Goal: Use online tool/utility: Utilize a website feature to perform a specific function

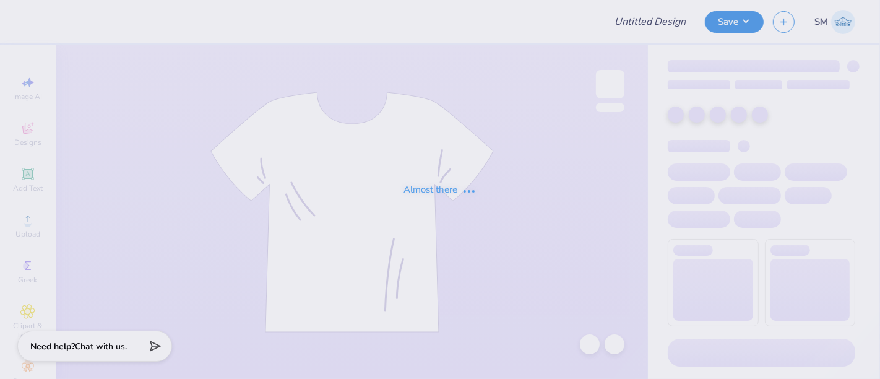
type input "aade shirt"
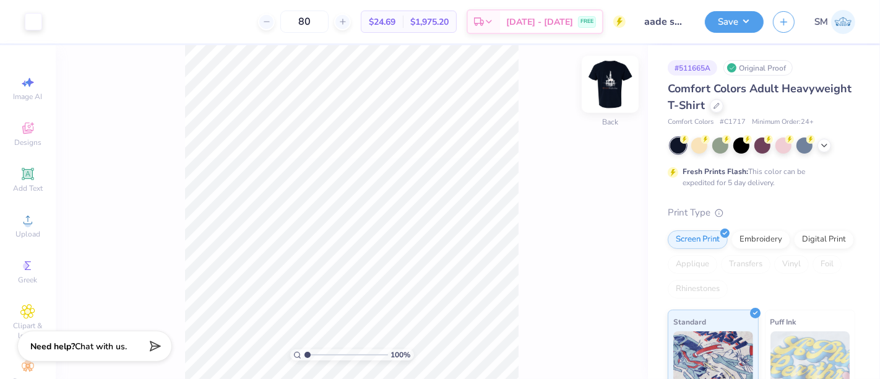
click at [620, 75] on img at bounding box center [610, 84] width 50 height 50
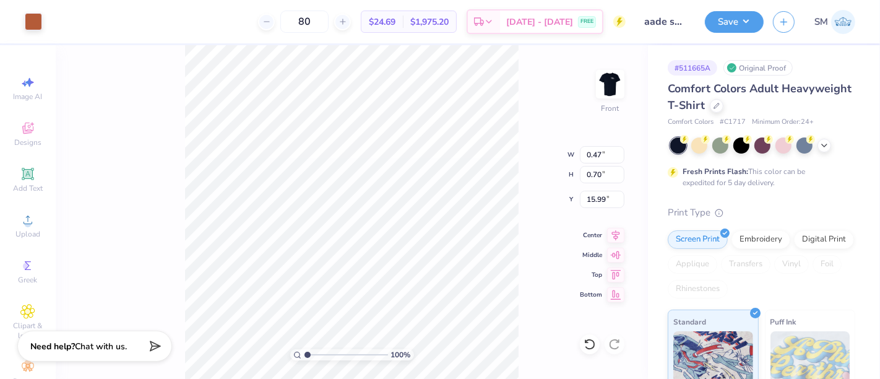
type input "15.93"
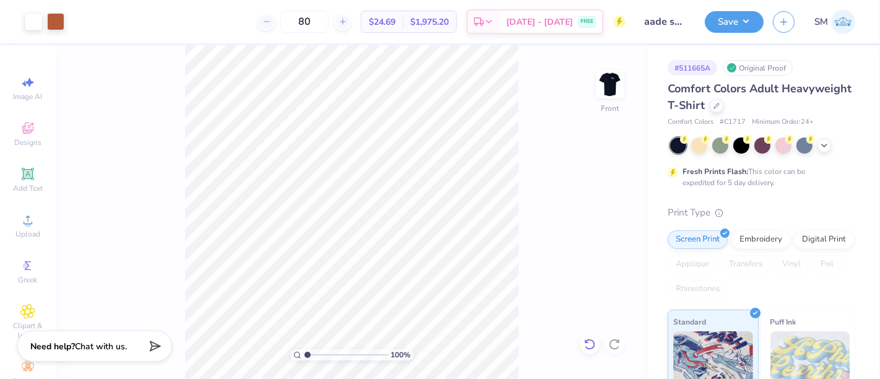
click at [592, 345] on icon at bounding box center [590, 344] width 12 height 12
type input "16.16"
click at [525, 309] on div "100 % Front W 0.53 0.53 " H 0.46 0.46 " Y 16.16 16.16 " Center Middle Top Bottom" at bounding box center [352, 212] width 592 height 334
click at [592, 338] on icon at bounding box center [590, 344] width 12 height 12
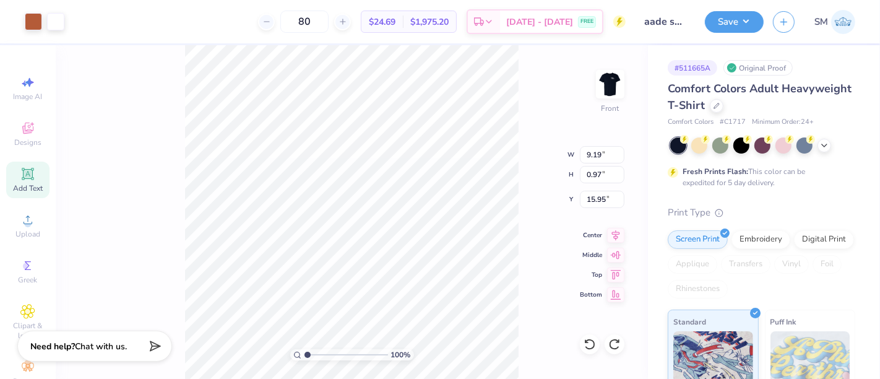
click at [23, 176] on div "Add Text" at bounding box center [27, 180] width 43 height 37
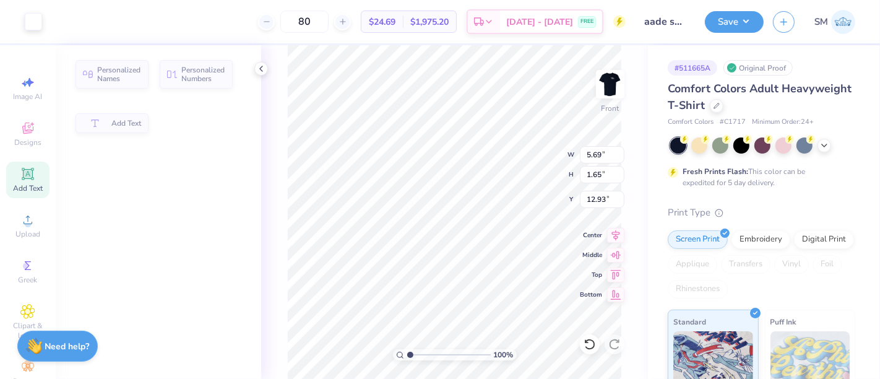
type input "5.69"
type input "1.65"
type input "12.93"
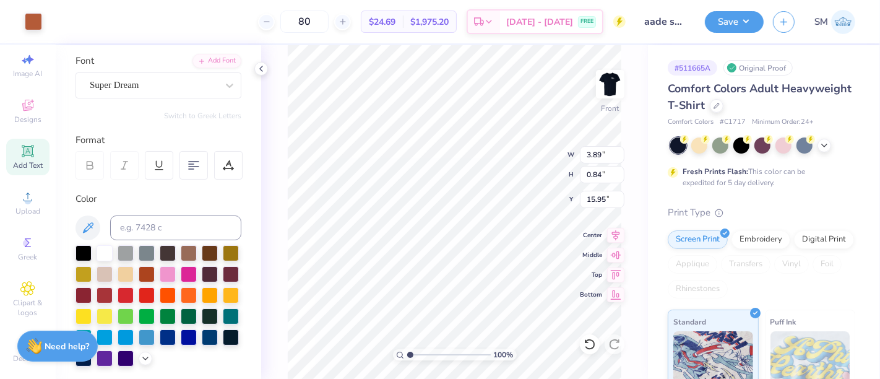
scroll to position [92, 0]
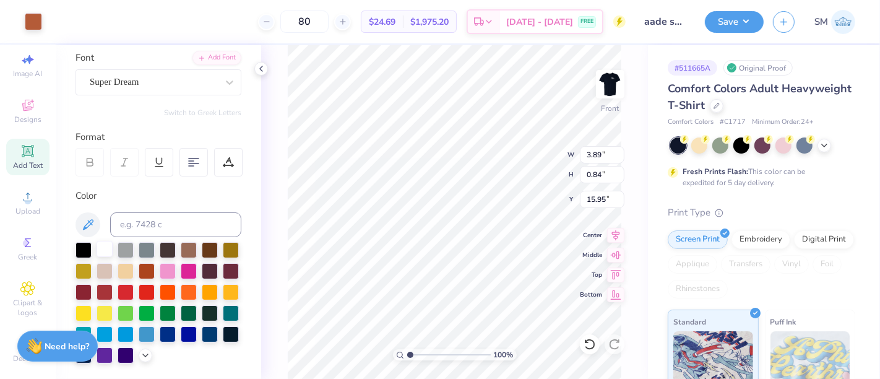
click at [103, 243] on div at bounding box center [105, 249] width 16 height 16
click at [101, 247] on div at bounding box center [105, 249] width 16 height 16
click at [132, 246] on div at bounding box center [126, 249] width 16 height 16
click at [101, 250] on div at bounding box center [105, 249] width 16 height 16
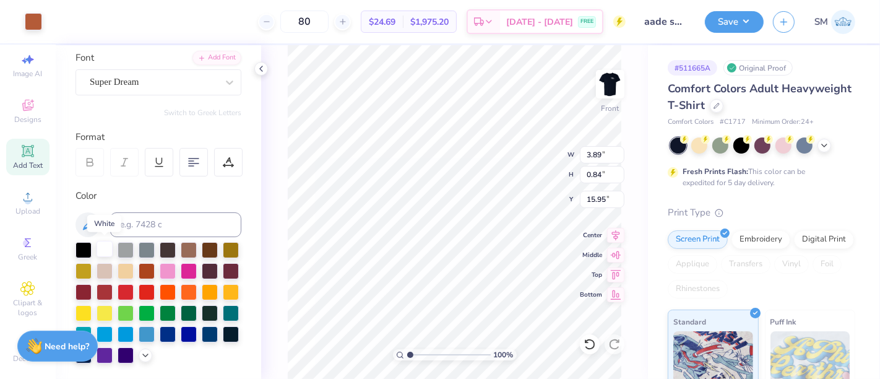
click at [101, 250] on div at bounding box center [105, 249] width 16 height 16
